Goal: Find specific page/section: Find specific page/section

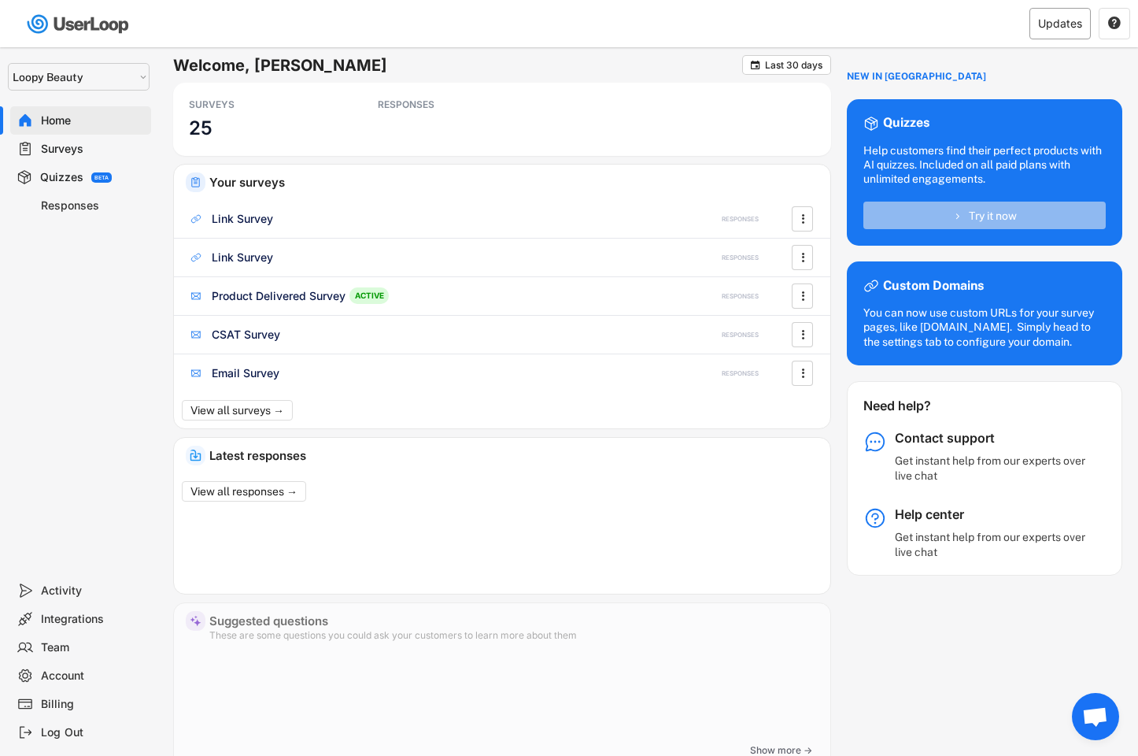
select select ""1348695171700984260__LOOKUP__1621425969652x687239840058835000""
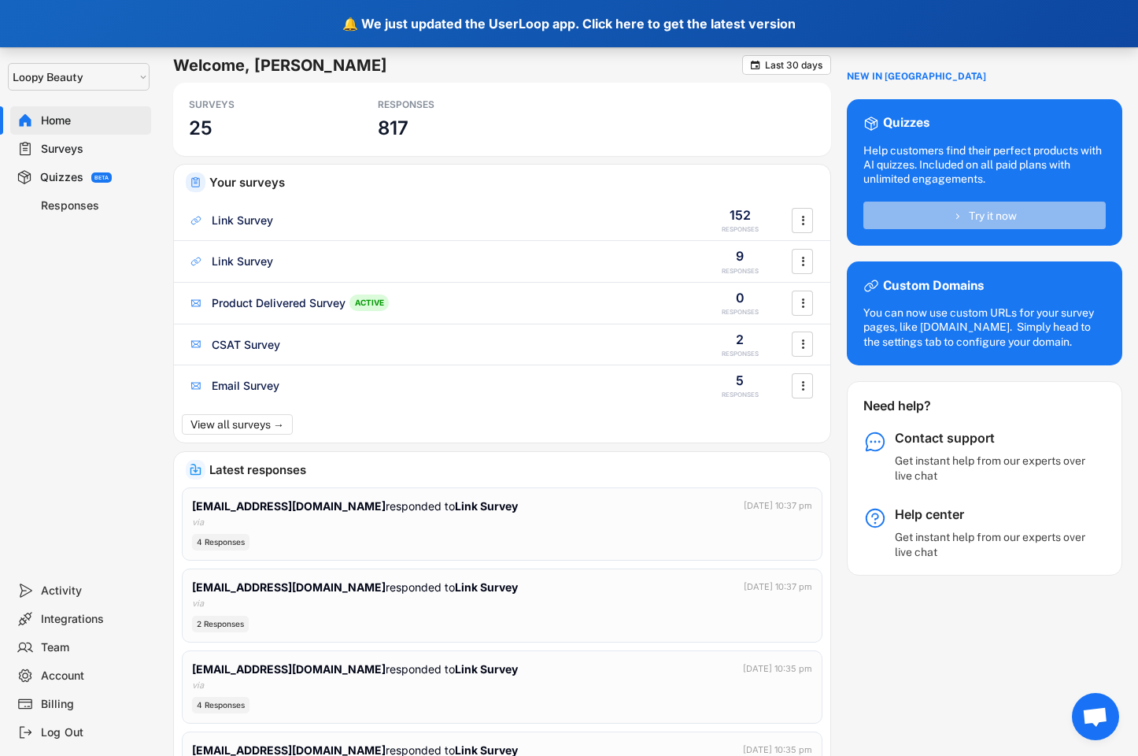
click at [639, 31] on div "🔔 We just updated the UserLoop app. Click here to get the latest version" at bounding box center [569, 23] width 1138 height 47
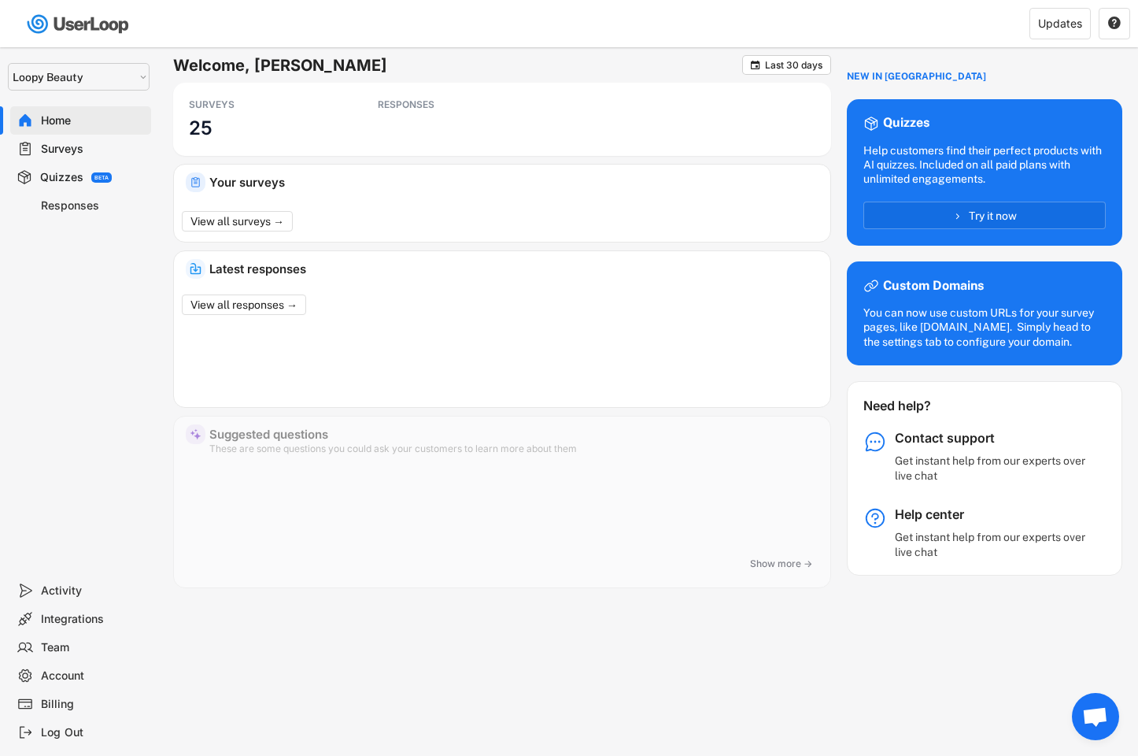
select select ""1348695171700984260__LOOKUP__1621425969652x687239840058835000""
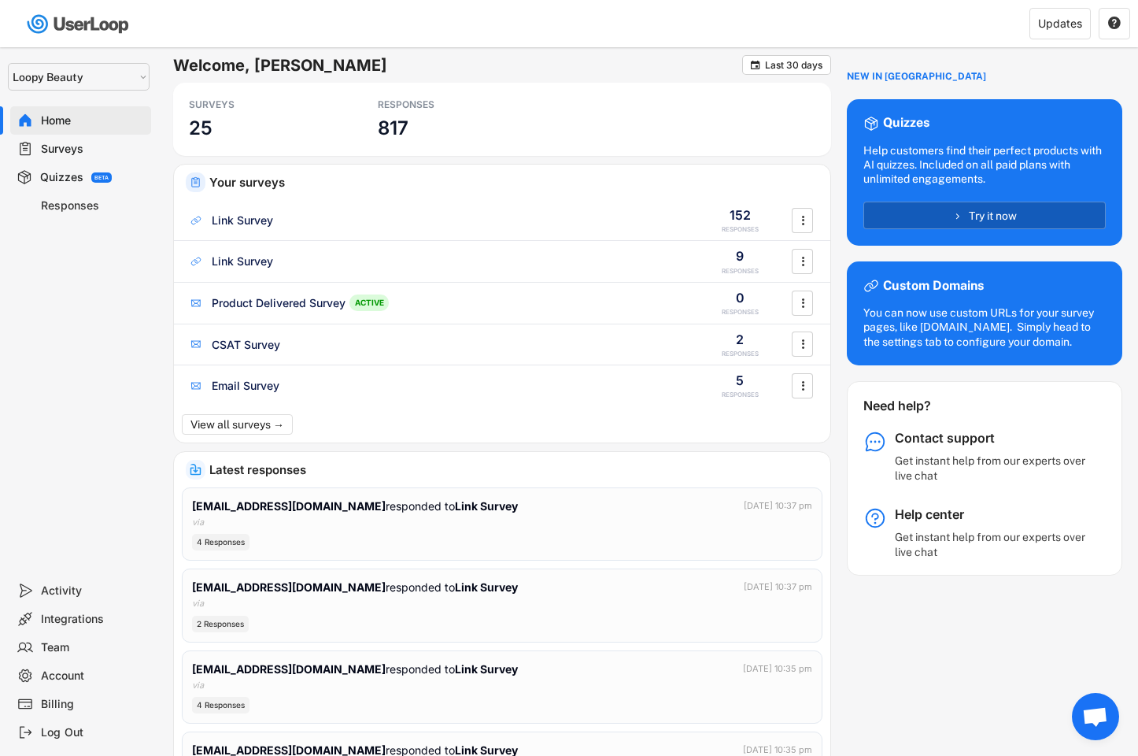
click at [925, 218] on button "Try it now" at bounding box center [984, 215] width 242 height 28
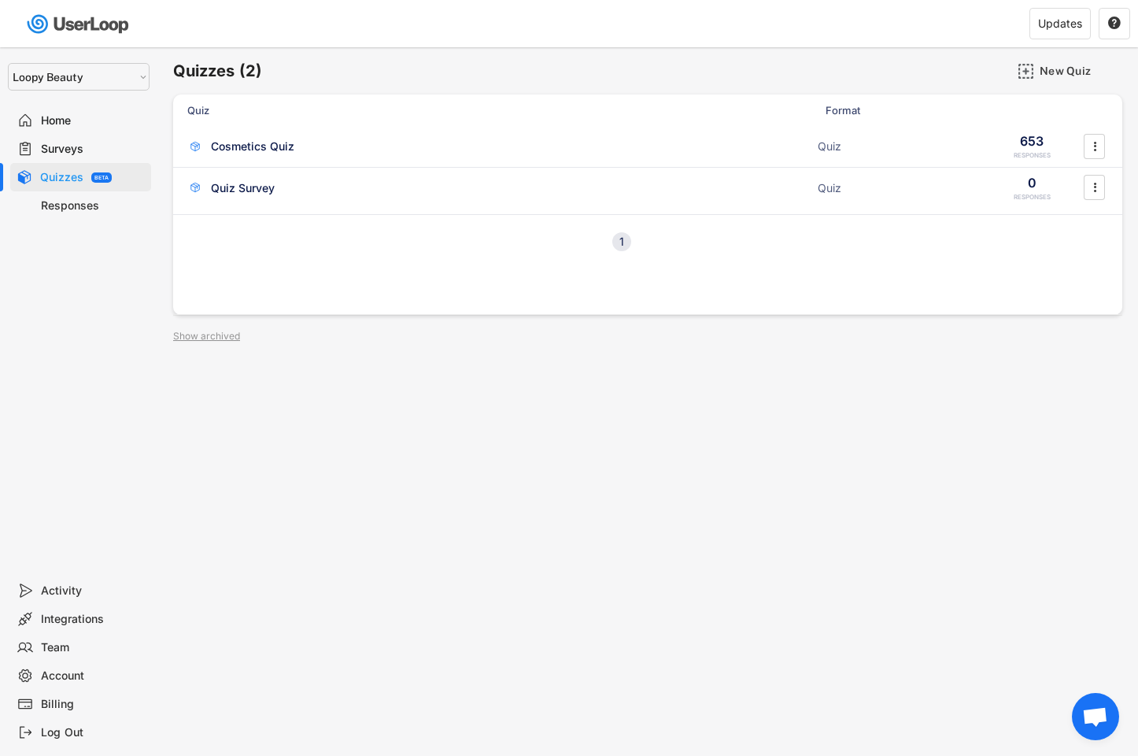
click at [85, 131] on div "Home" at bounding box center [80, 120] width 141 height 28
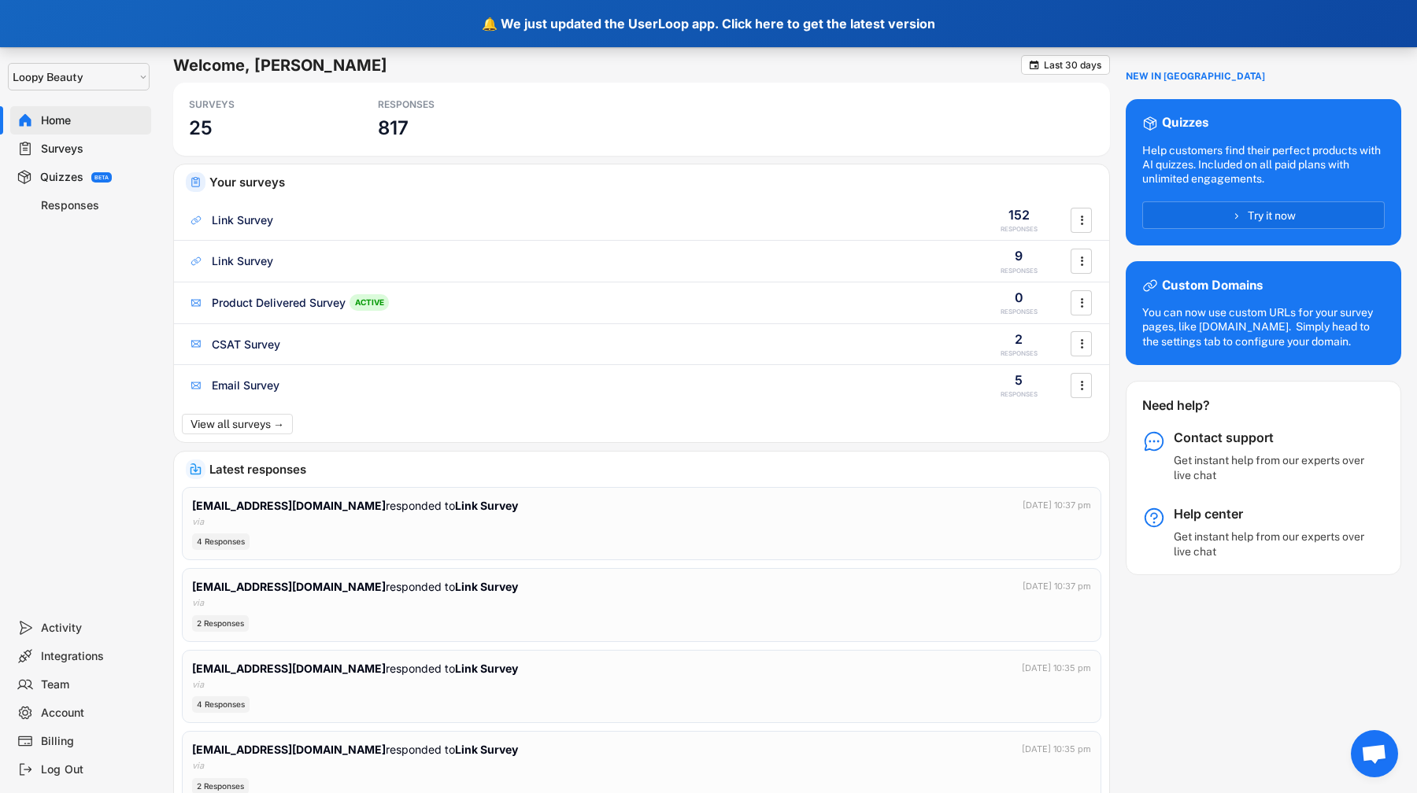
click at [655, 16] on div "🔔 We just updated the UserLoop app. Click here to get the latest version" at bounding box center [708, 23] width 1417 height 47
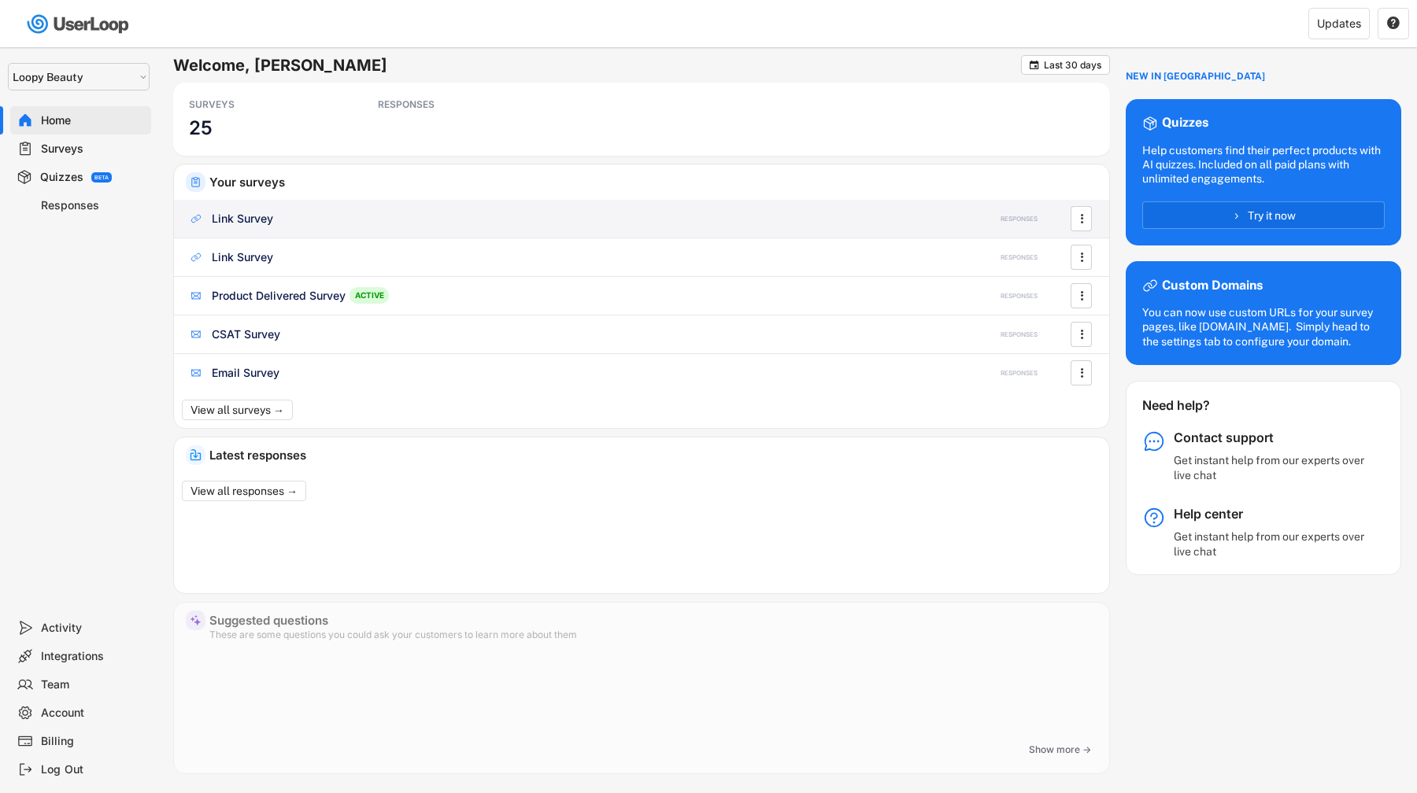
select select ""1348695171700984260__LOOKUP__1621425969652x687239840058835000""
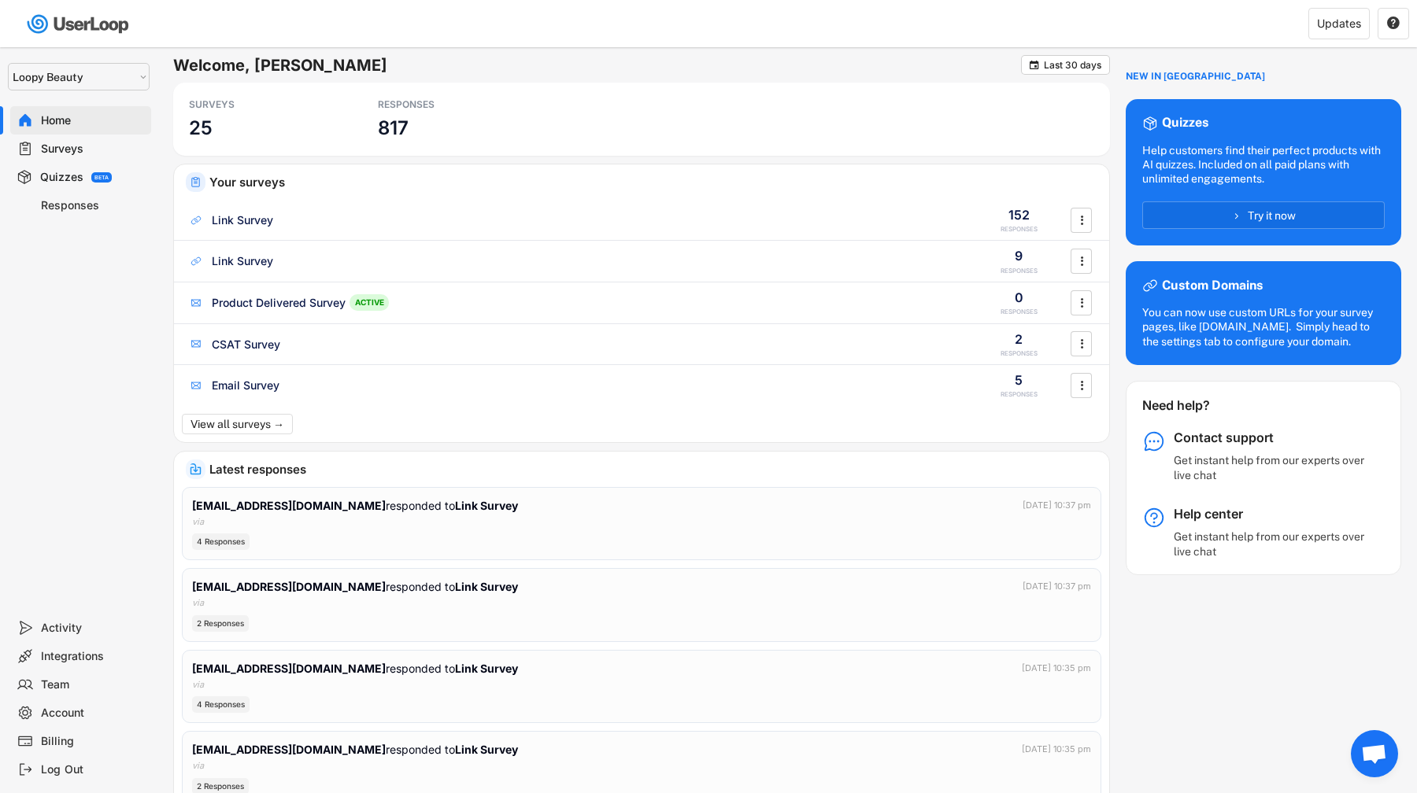
click at [61, 157] on div "Surveys" at bounding box center [80, 149] width 141 height 28
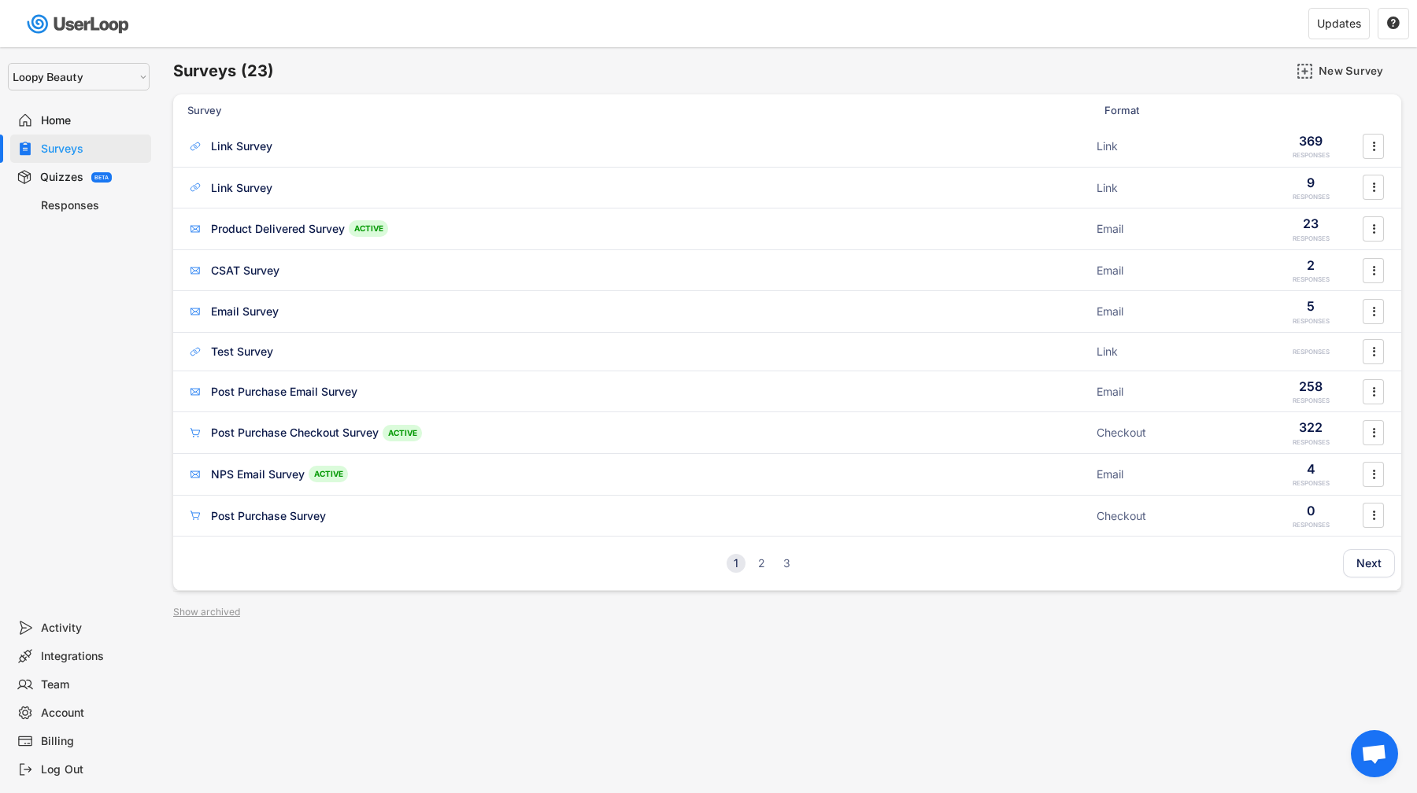
click at [65, 183] on div "Quizzes" at bounding box center [61, 177] width 43 height 15
